Goal: Task Accomplishment & Management: Use online tool/utility

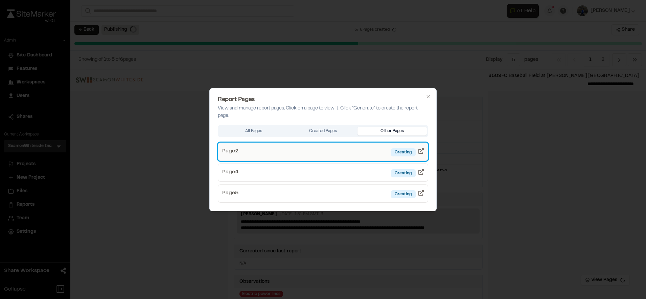
click at [374, 153] on link "Page 2 Creating" at bounding box center [323, 152] width 210 height 18
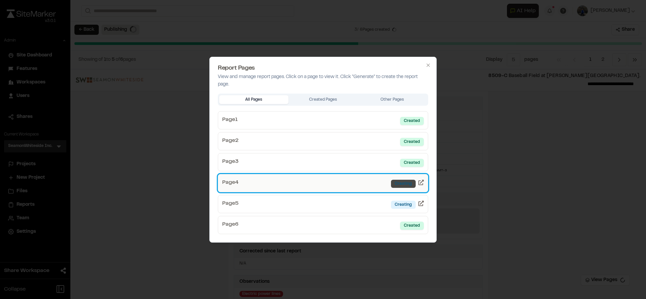
click at [399, 184] on div "Creating" at bounding box center [403, 184] width 25 height 8
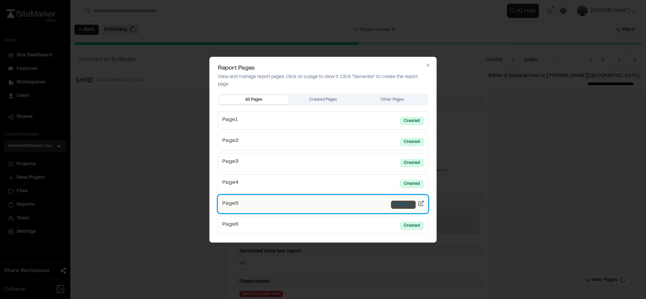
click at [402, 202] on div "Creating" at bounding box center [403, 205] width 25 height 8
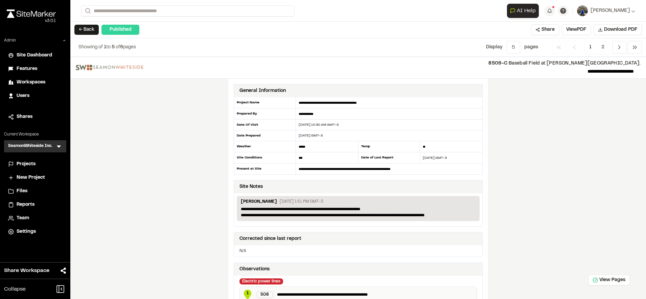
click at [544, 193] on div "**********" at bounding box center [357, 178] width 575 height 242
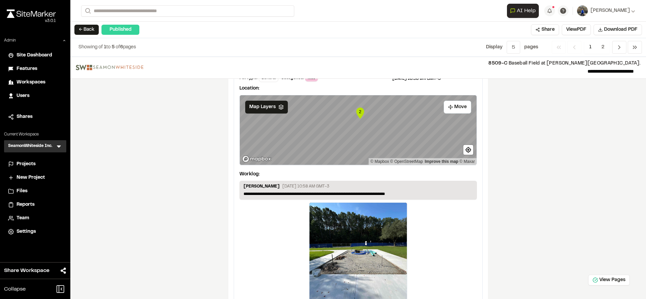
scroll to position [1000, 0]
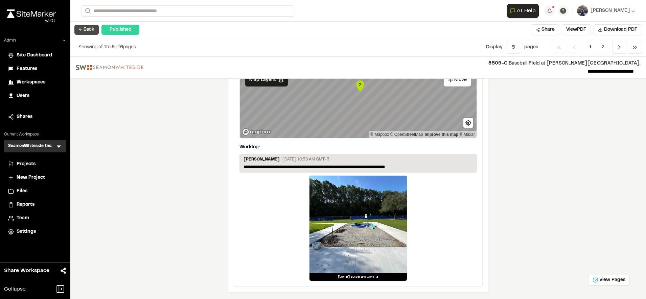
click at [93, 28] on button "← Back" at bounding box center [86, 30] width 24 height 10
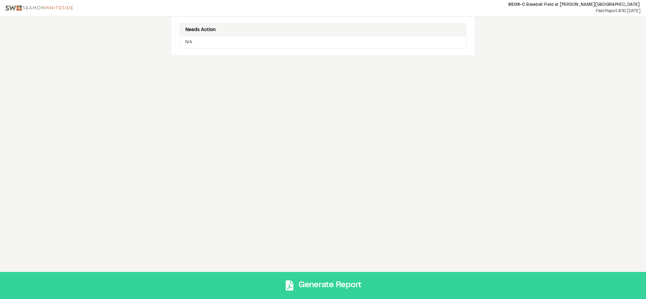
click at [324, 279] on button "Generate Report" at bounding box center [323, 285] width 646 height 27
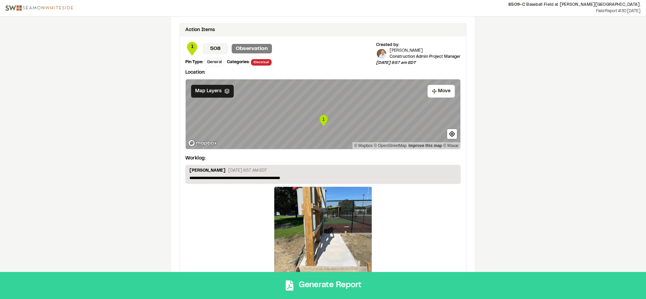
click at [343, 290] on button "Generate Report" at bounding box center [323, 285] width 646 height 27
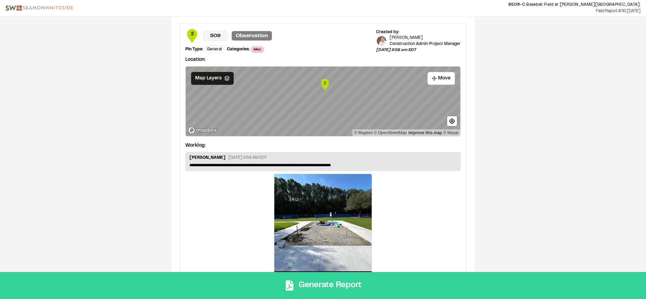
click at [342, 281] on button "Generate Report" at bounding box center [323, 285] width 646 height 27
